Goal: Find specific page/section: Find specific page/section

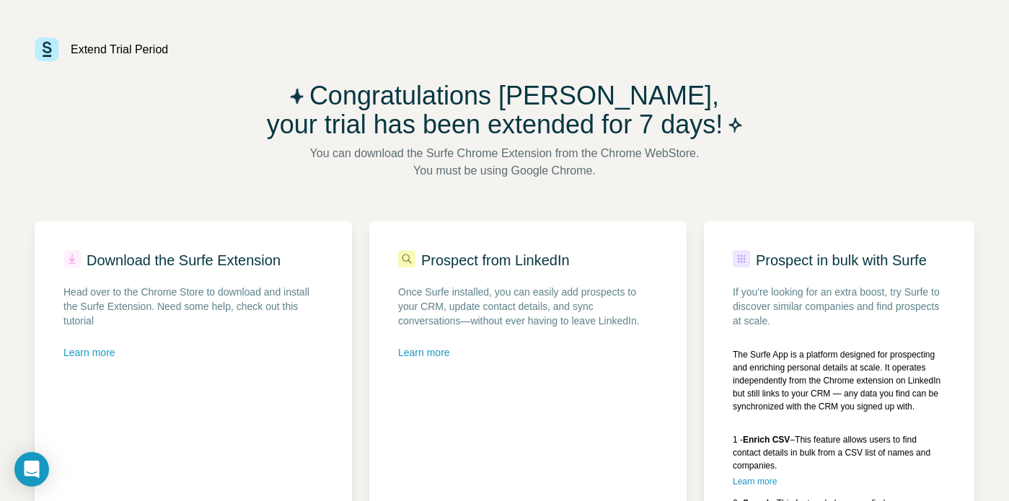
click at [47, 54] on img at bounding box center [47, 49] width 25 height 24
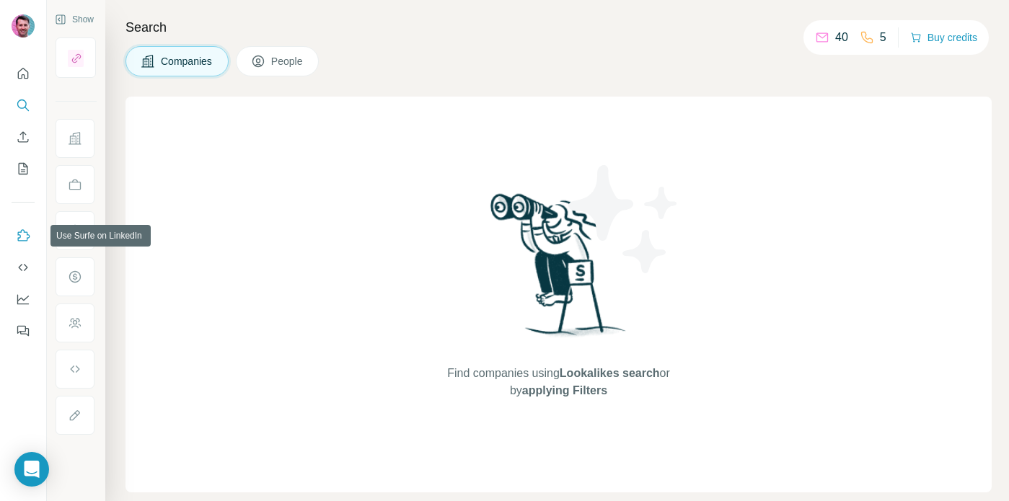
click at [21, 236] on icon "Use Surfe on LinkedIn" at bounding box center [23, 236] width 14 height 14
